Goal: Check status

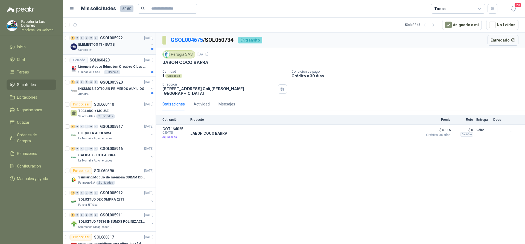
click at [128, 43] on div "ELEMENTOS TI - [DATE]" at bounding box center [113, 44] width 71 height 7
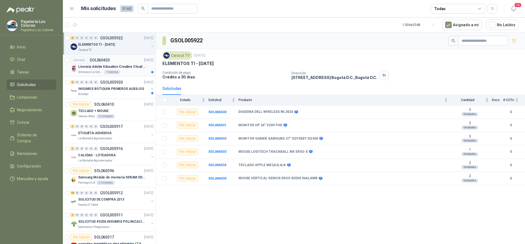
click at [127, 59] on div "Cerrado SOL060420 [DATE]" at bounding box center [112, 60] width 83 height 7
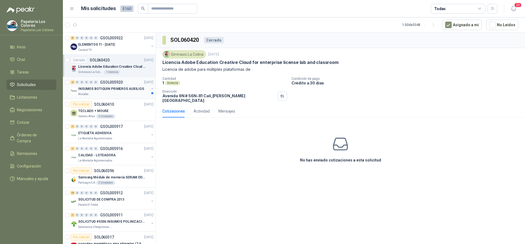
click at [122, 94] on div "Almatec" at bounding box center [113, 94] width 71 height 4
